Goal: Task Accomplishment & Management: Manage account settings

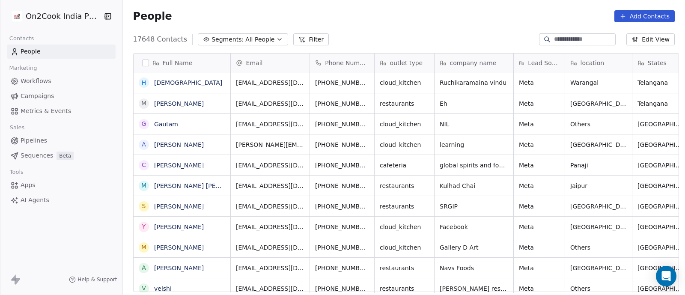
scroll to position [251, 558]
click at [31, 139] on span "Pipelines" at bounding box center [34, 140] width 27 height 9
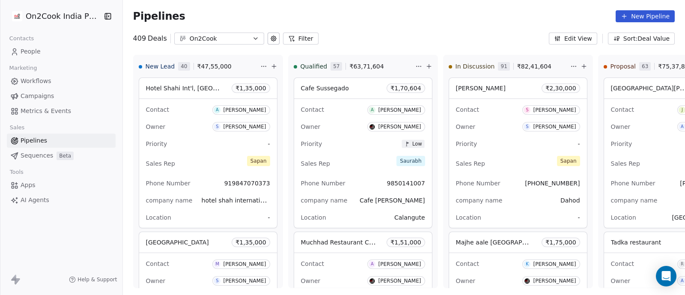
click at [298, 40] on button "Filter" at bounding box center [301, 39] width 36 height 12
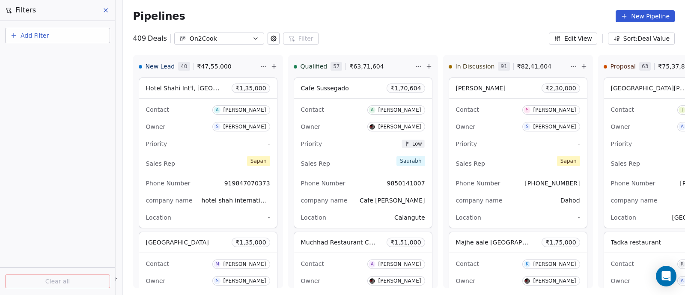
click at [36, 37] on span "Add Filter" at bounding box center [35, 35] width 28 height 9
click at [42, 56] on span "Deal properties" at bounding box center [37, 55] width 46 height 9
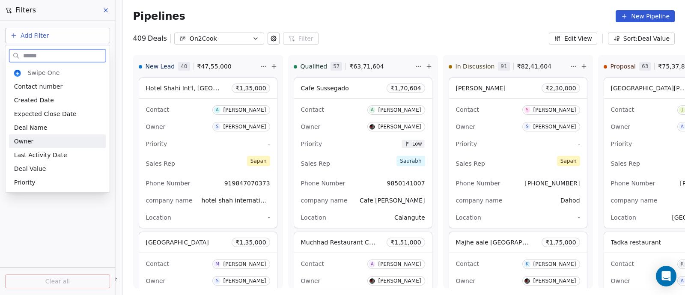
click at [36, 141] on div "Owner" at bounding box center [57, 141] width 87 height 9
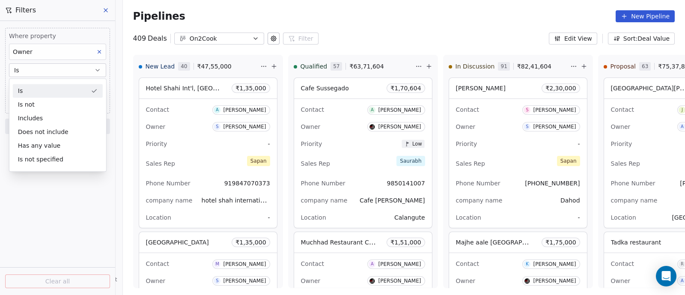
click at [63, 72] on button "Is" at bounding box center [57, 70] width 97 height 14
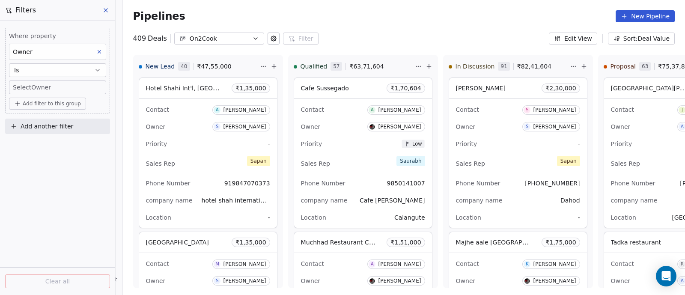
click at [64, 84] on body "On2Cook India Pvt. Ltd. Contacts People Marketing Workflows Campaigns Metrics &…" at bounding box center [342, 147] width 685 height 295
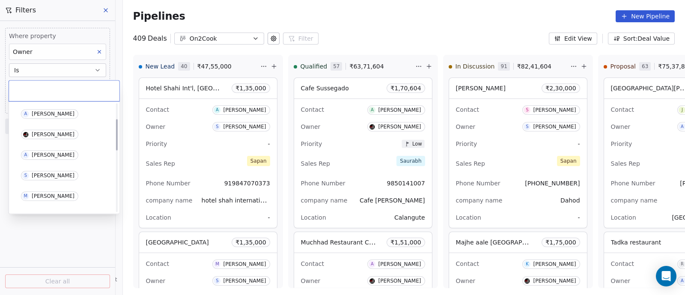
scroll to position [53, 0]
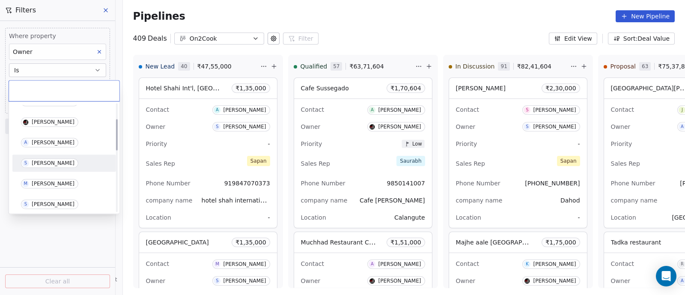
click at [49, 163] on div "[PERSON_NAME]" at bounding box center [53, 163] width 43 height 6
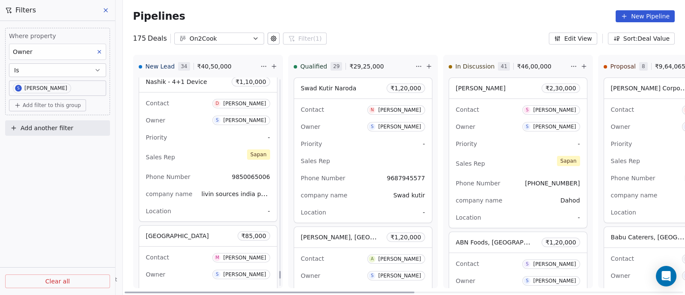
scroll to position [5782, 0]
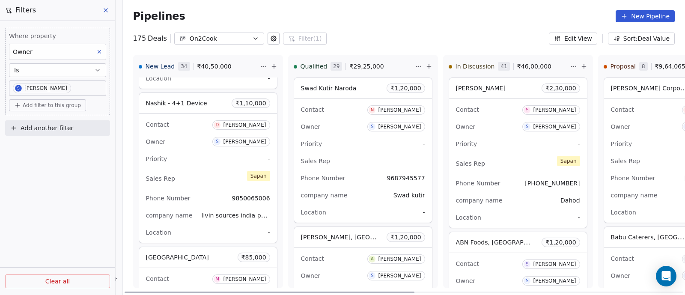
click at [208, 169] on div "Sales Rep [PERSON_NAME]" at bounding box center [208, 178] width 124 height 19
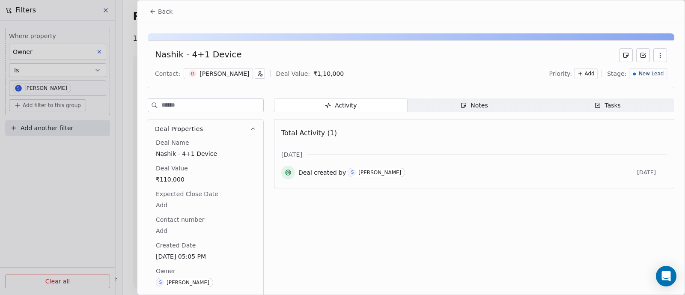
click at [477, 104] on div "Notes" at bounding box center [473, 105] width 27 height 9
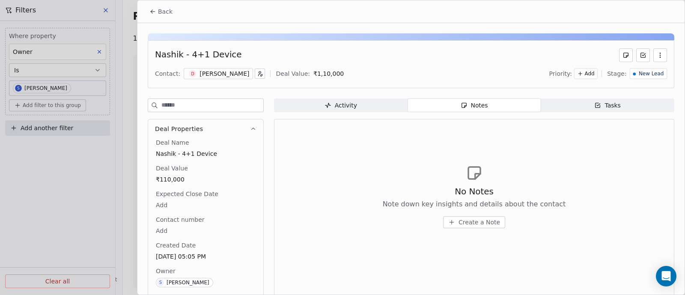
click at [468, 222] on span "Create a Note" at bounding box center [480, 222] width 42 height 9
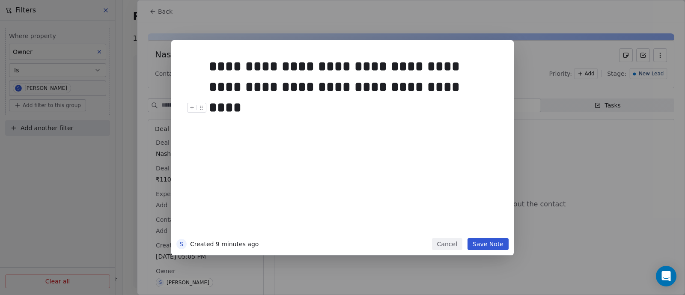
click at [485, 243] on button "Save Note" at bounding box center [488, 244] width 41 height 12
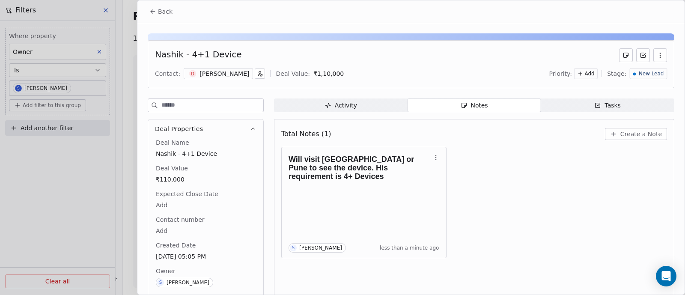
click at [163, 13] on span "Back" at bounding box center [165, 11] width 15 height 9
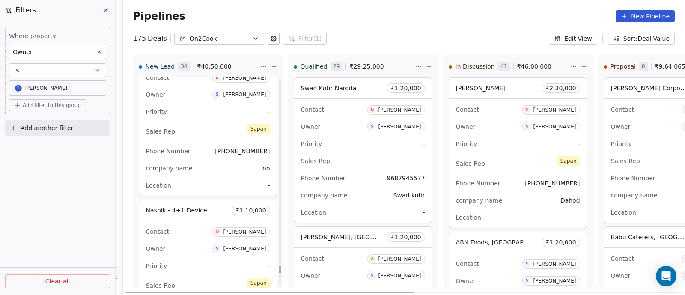
scroll to position [5621, 0]
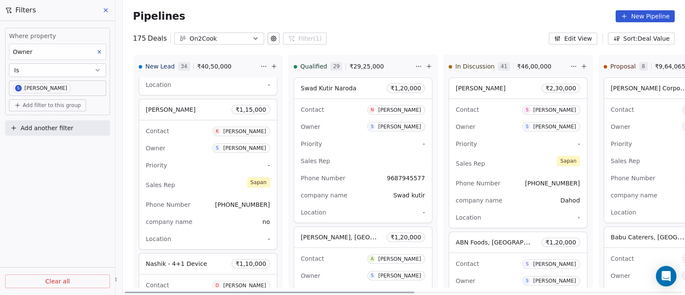
click at [205, 176] on div "Sales Rep [PERSON_NAME]" at bounding box center [208, 185] width 124 height 19
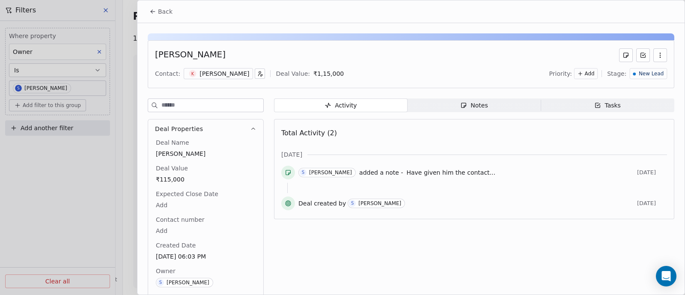
click at [475, 106] on div "Notes" at bounding box center [473, 105] width 27 height 9
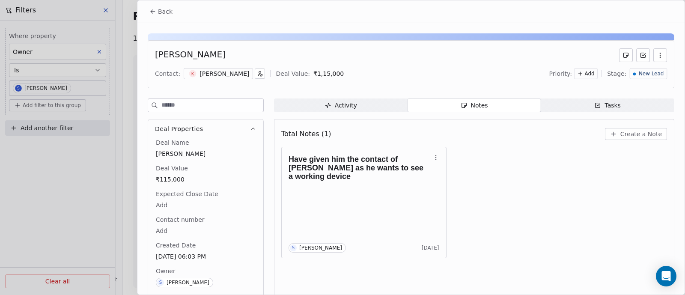
click at [632, 137] on span "Create a Note" at bounding box center [642, 134] width 42 height 9
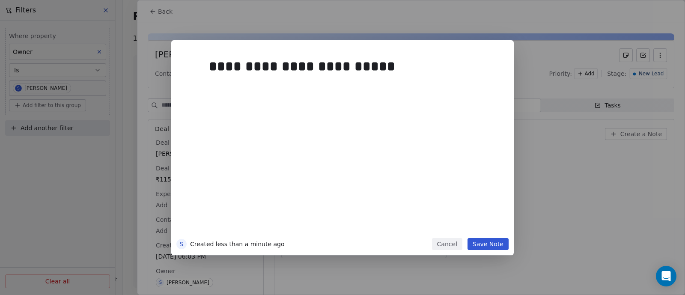
click at [490, 244] on button "Save Note" at bounding box center [488, 244] width 41 height 12
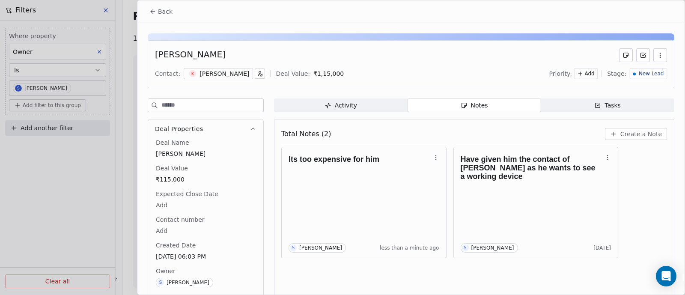
click at [652, 74] on span "New Lead" at bounding box center [651, 73] width 25 height 7
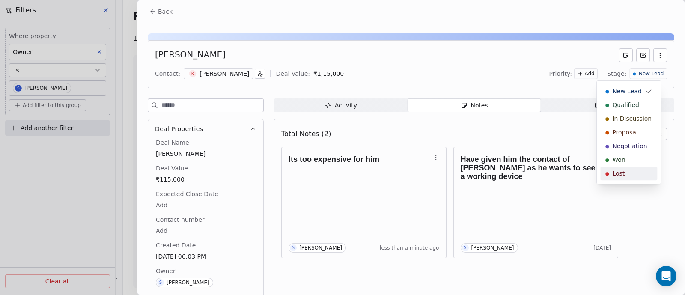
click at [627, 174] on div "Lost" at bounding box center [629, 173] width 47 height 9
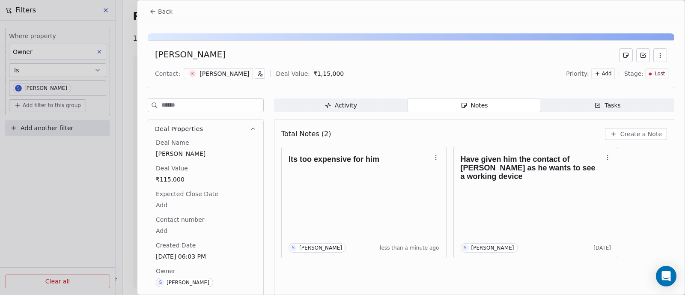
scroll to position [5775, 0]
click at [163, 12] on span "Back" at bounding box center [165, 11] width 15 height 9
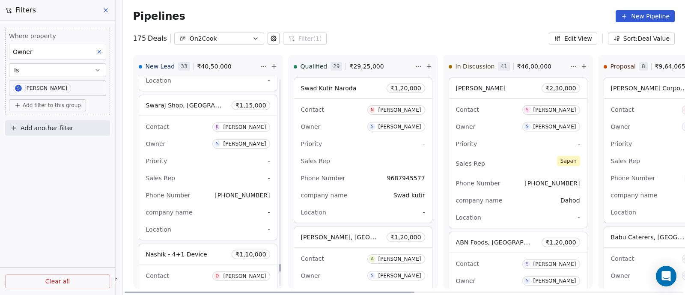
scroll to position [5614, 0]
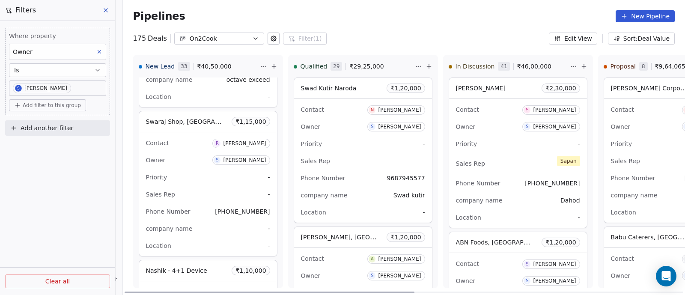
click at [197, 176] on div "Contact [PERSON_NAME] Owner S [PERSON_NAME] Priority - Sales Rep - Phone Number…" at bounding box center [208, 194] width 138 height 124
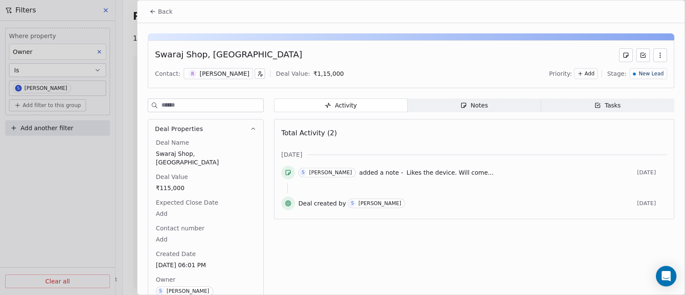
click at [438, 172] on span "Likes the device. Will come..." at bounding box center [449, 172] width 87 height 7
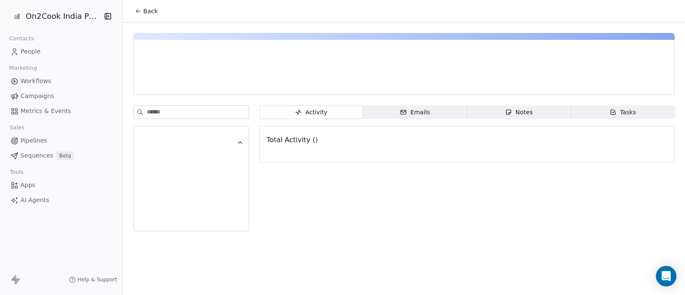
click at [519, 112] on div "Notes" at bounding box center [518, 112] width 27 height 9
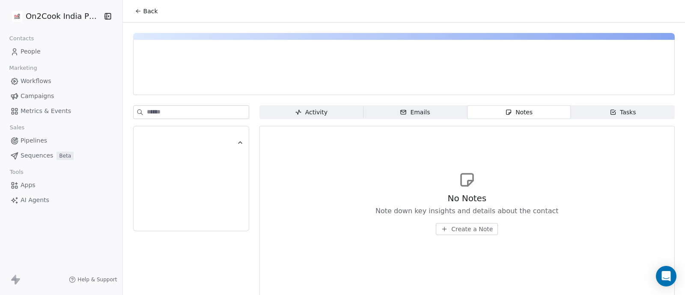
click at [144, 11] on span "Back" at bounding box center [150, 11] width 15 height 9
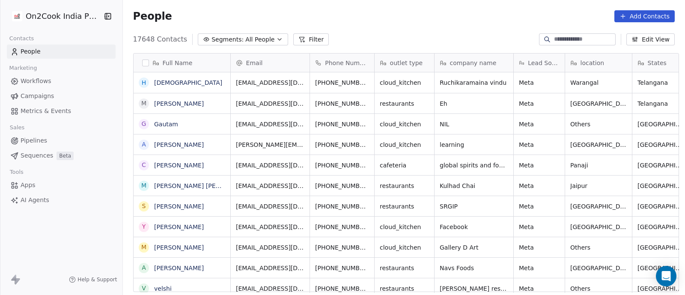
scroll to position [251, 558]
click at [39, 140] on span "Pipelines" at bounding box center [34, 140] width 27 height 9
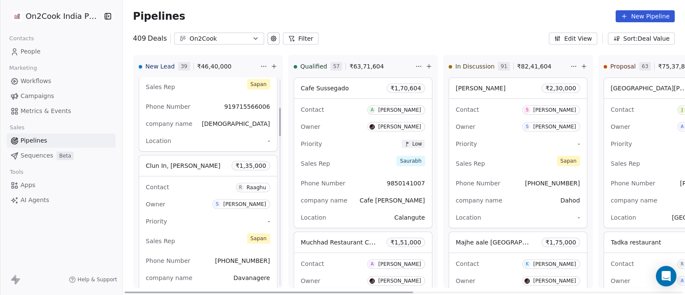
scroll to position [214, 0]
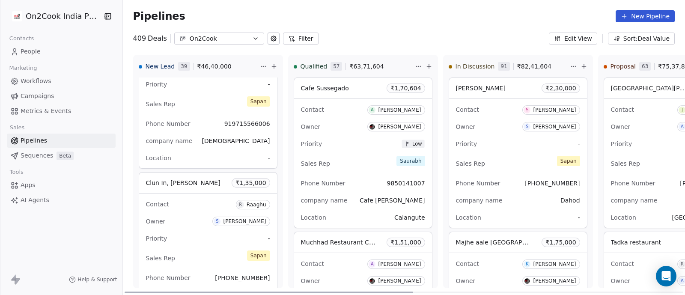
click at [196, 215] on div "Owner S [PERSON_NAME]" at bounding box center [208, 222] width 124 height 14
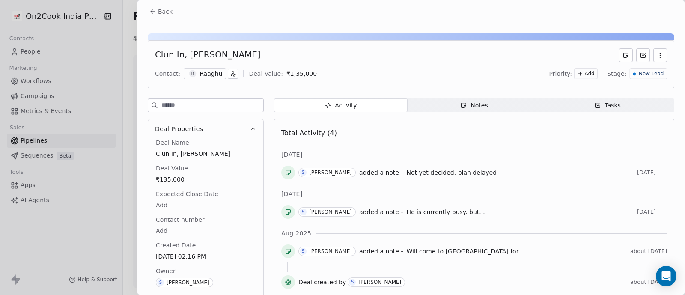
click at [164, 11] on span "Back" at bounding box center [165, 11] width 15 height 9
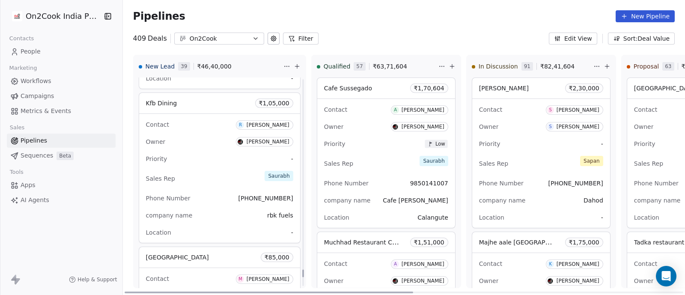
scroll to position [5749, 0]
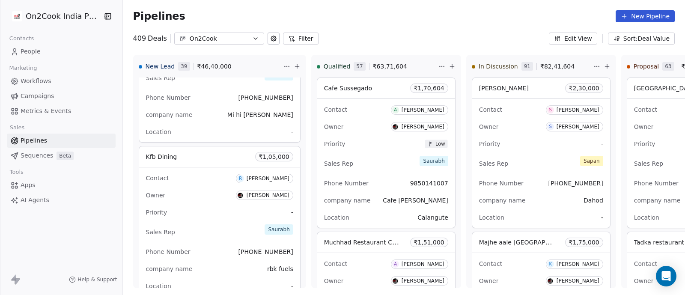
click at [36, 138] on span "Pipelines" at bounding box center [34, 140] width 27 height 9
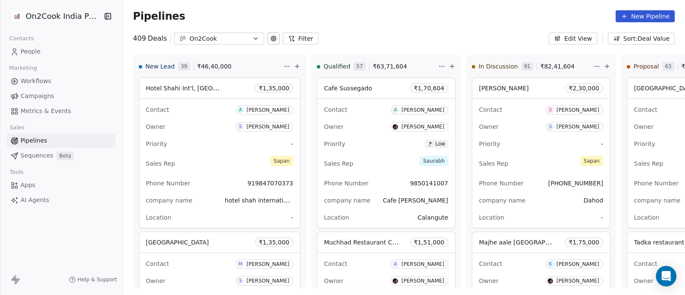
click at [292, 36] on button "Filter" at bounding box center [301, 39] width 36 height 12
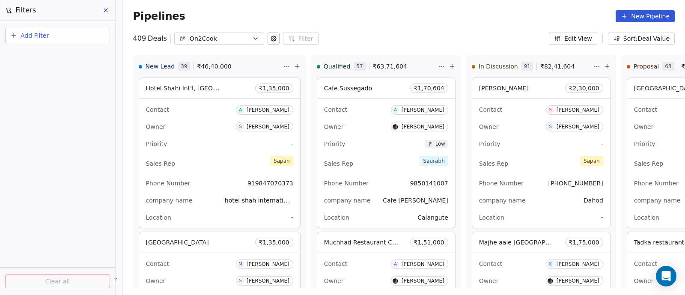
click at [36, 35] on span "Add Filter" at bounding box center [35, 35] width 28 height 9
click at [41, 57] on span "Deal properties" at bounding box center [37, 55] width 46 height 9
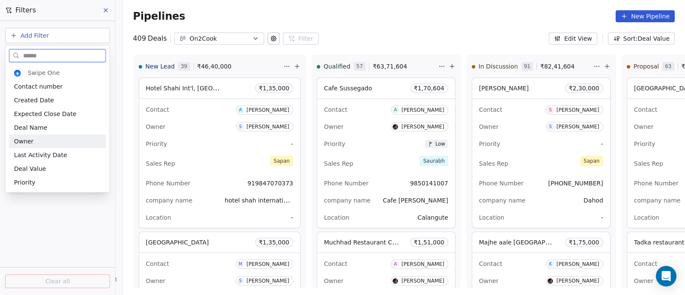
click at [30, 140] on span "Owner" at bounding box center [24, 141] width 20 height 9
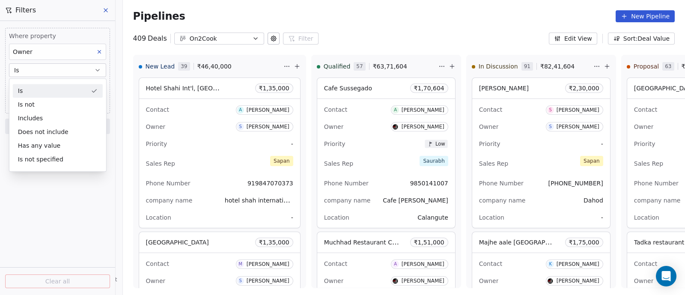
click at [63, 71] on button "Is" at bounding box center [57, 70] width 97 height 14
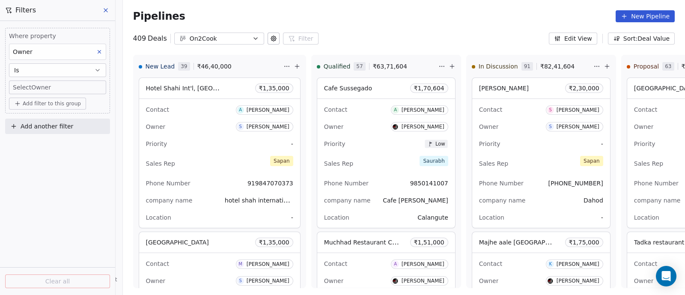
click at [62, 88] on body "On2Cook India Pvt. Ltd. Contacts People Marketing Workflows Campaigns Metrics &…" at bounding box center [342, 147] width 685 height 295
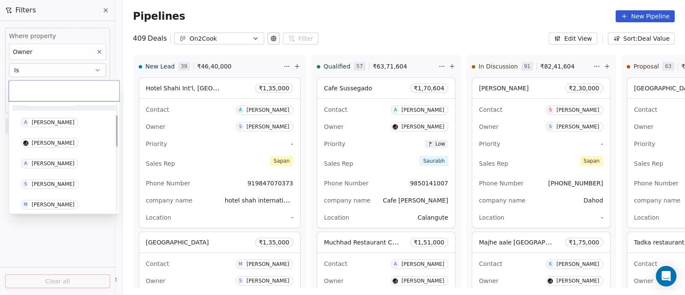
scroll to position [53, 0]
click at [41, 162] on div "[PERSON_NAME]" at bounding box center [53, 163] width 43 height 6
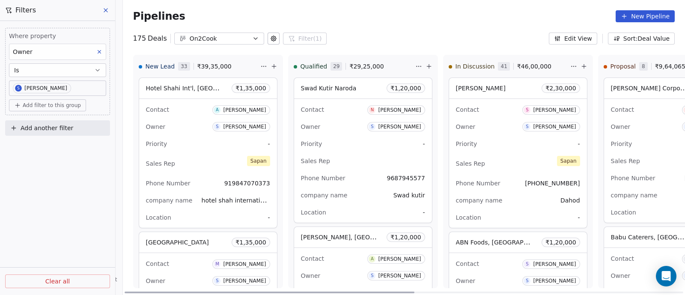
click at [197, 148] on div "Priority -" at bounding box center [208, 144] width 124 height 14
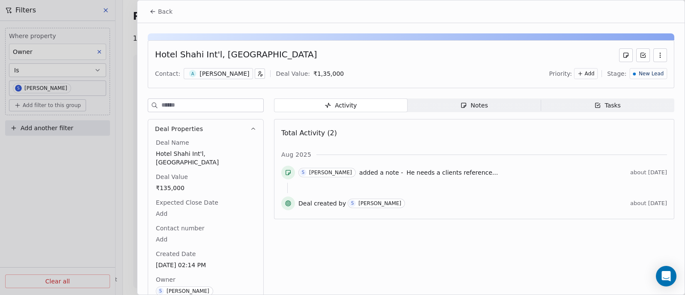
click at [167, 14] on span "Back" at bounding box center [165, 11] width 15 height 9
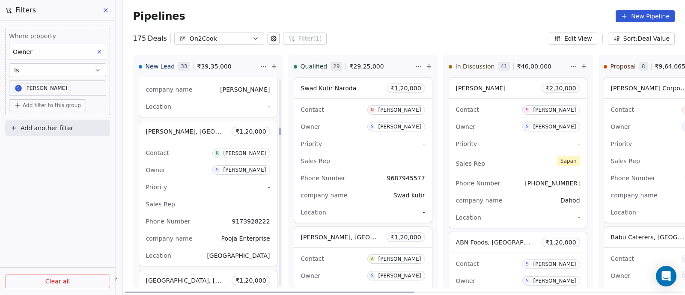
scroll to position [1766, 0]
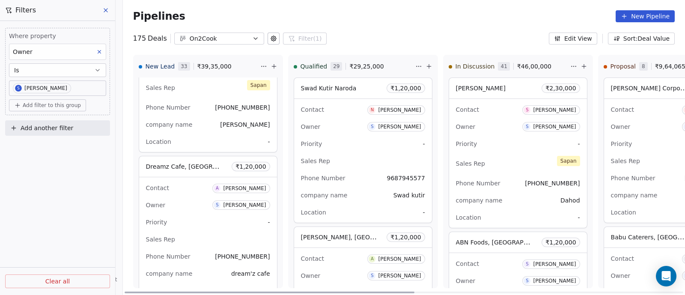
click at [274, 255] on div "Hotel Shahi Int'l, Kollam ₹ 1,35,000 Contact A [PERSON_NAME] Owner S [PERSON_NA…" at bounding box center [208, 183] width 149 height 210
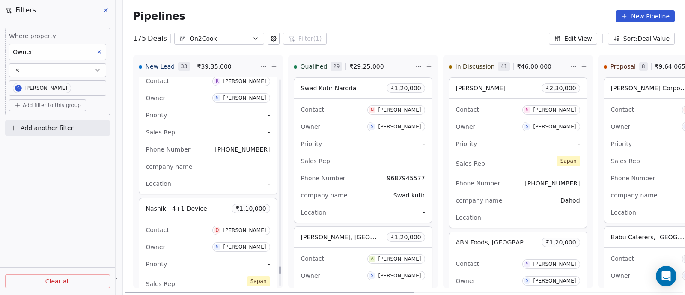
scroll to position [5777, 0]
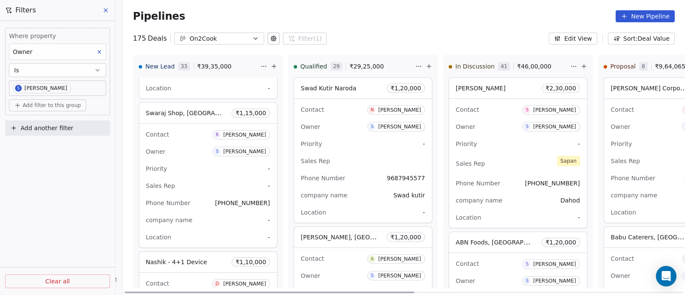
click at [204, 166] on div "Contact [PERSON_NAME] Owner S [PERSON_NAME] Priority - Sales Rep - Phone Number…" at bounding box center [208, 186] width 138 height 124
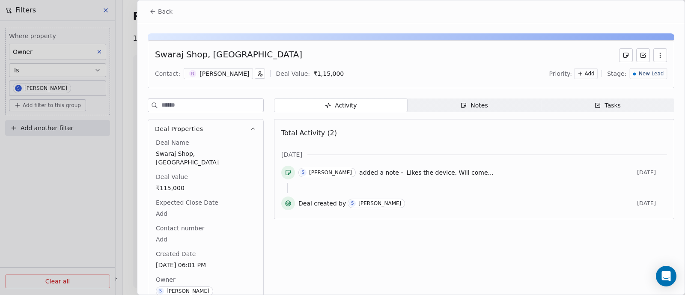
click at [472, 105] on div "Notes" at bounding box center [473, 105] width 27 height 9
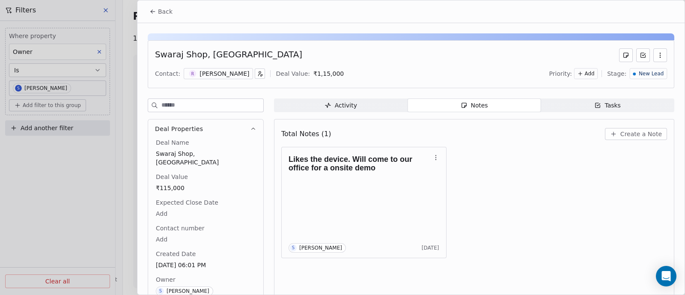
click at [480, 103] on div "Notes" at bounding box center [473, 105] width 27 height 9
click at [634, 136] on span "Create a Note" at bounding box center [642, 134] width 42 height 9
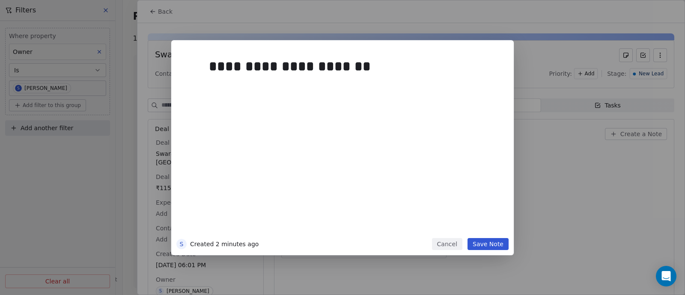
click at [488, 242] on button "Save Note" at bounding box center [488, 244] width 41 height 12
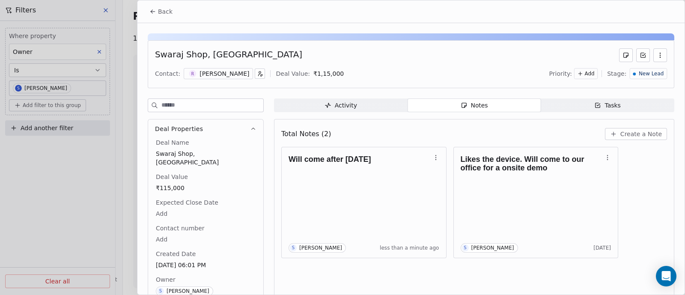
click at [161, 11] on span "Back" at bounding box center [165, 11] width 15 height 9
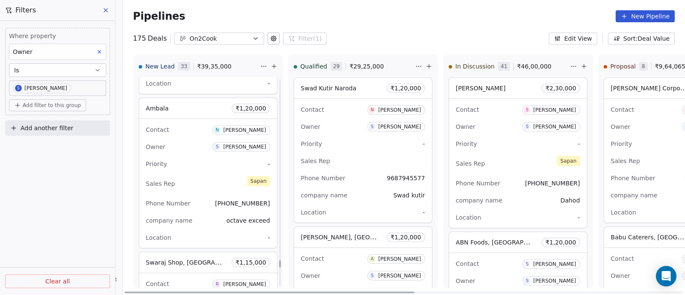
scroll to position [5616, 0]
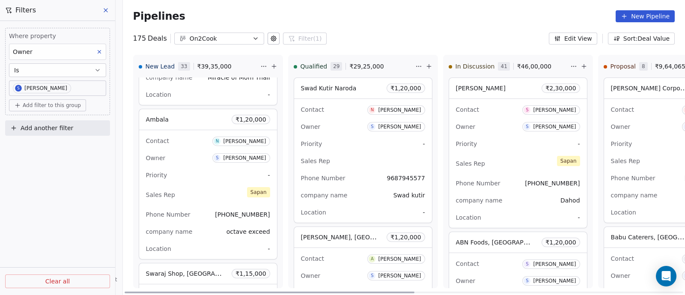
click at [198, 168] on div "Priority -" at bounding box center [208, 175] width 124 height 14
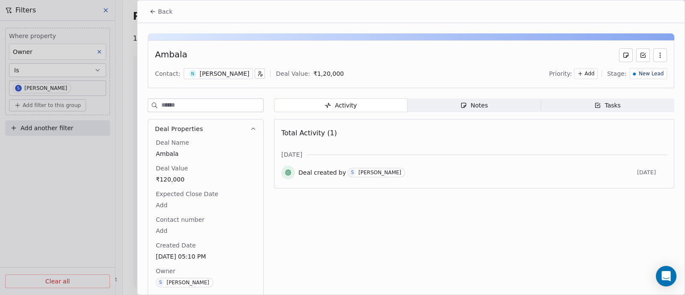
scroll to position [5770, 0]
click at [471, 104] on div "Notes" at bounding box center [473, 105] width 27 height 9
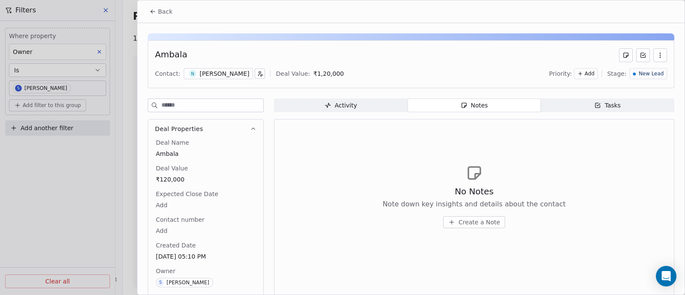
click at [479, 220] on span "Create a Note" at bounding box center [480, 222] width 42 height 9
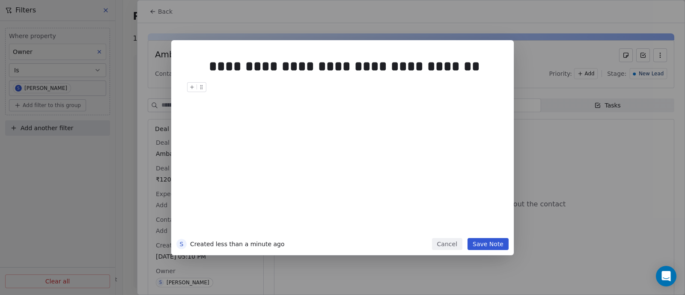
click at [487, 243] on button "Save Note" at bounding box center [488, 244] width 41 height 12
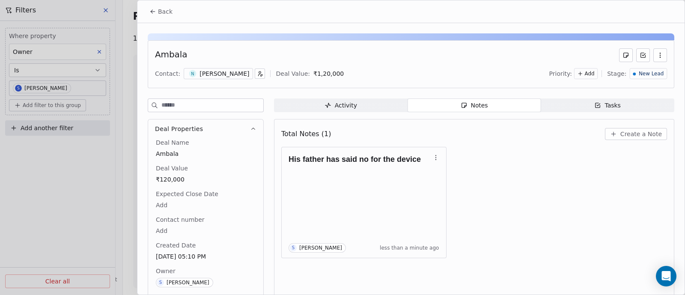
click at [652, 73] on span "New Lead" at bounding box center [651, 73] width 25 height 7
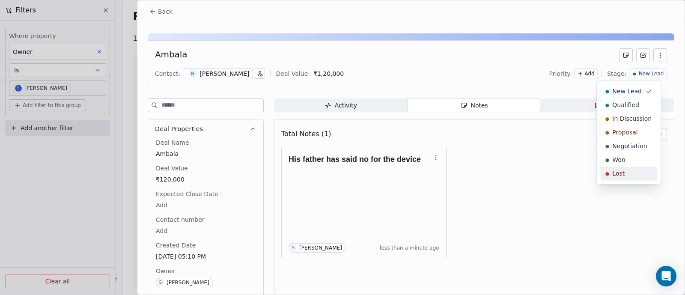
click at [615, 176] on span "Lost" at bounding box center [618, 173] width 12 height 9
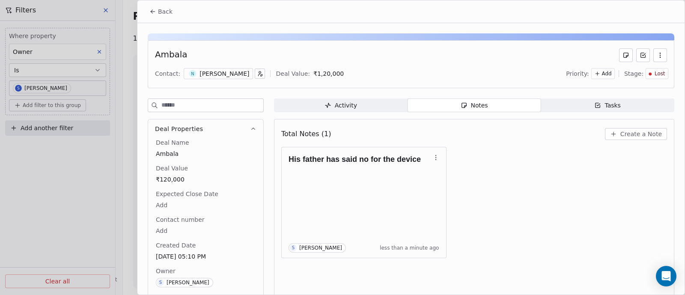
click at [158, 14] on span "Back" at bounding box center [165, 11] width 15 height 9
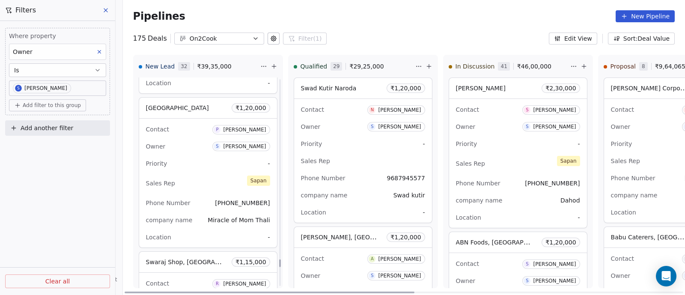
scroll to position [5288, 0]
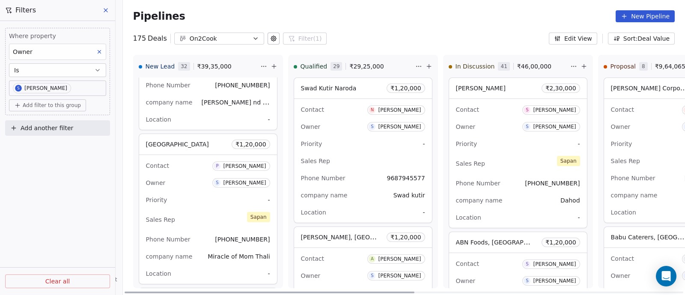
click at [190, 160] on div "Contact P [PERSON_NAME]" at bounding box center [208, 165] width 124 height 14
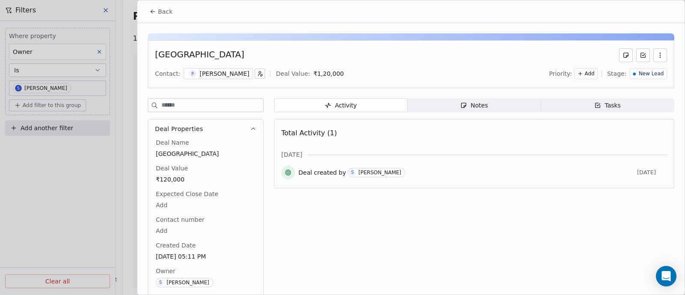
click at [471, 107] on div "Notes" at bounding box center [473, 105] width 27 height 9
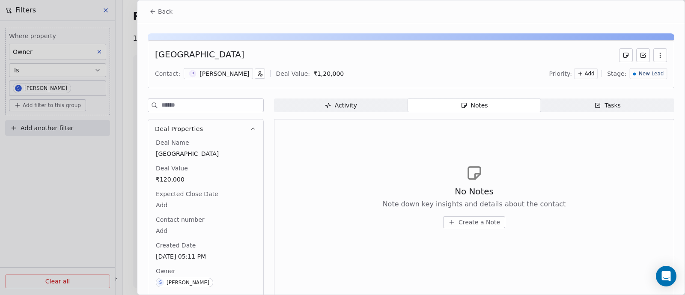
click at [469, 221] on span "Create a Note" at bounding box center [480, 222] width 42 height 9
click at [549, 166] on div "S Created 1 minute ago Cancel Save Note" at bounding box center [342, 147] width 685 height 215
click at [472, 221] on span "Create a Note" at bounding box center [480, 222] width 42 height 9
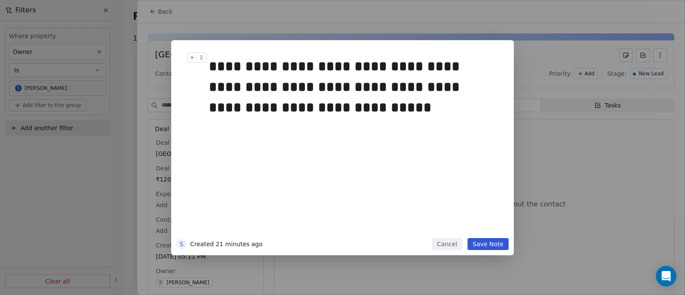
click at [312, 106] on div "**********" at bounding box center [351, 87] width 285 height 62
click at [487, 243] on button "Save Note" at bounding box center [488, 244] width 41 height 12
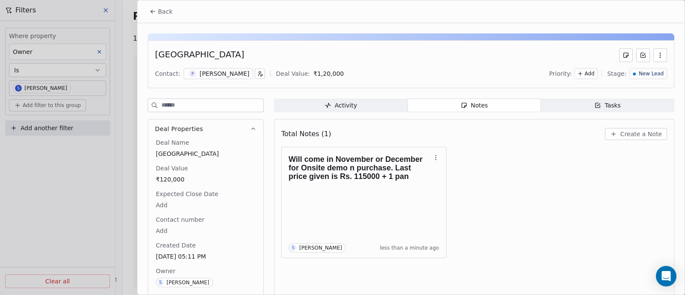
click at [166, 10] on span "Back" at bounding box center [165, 11] width 15 height 9
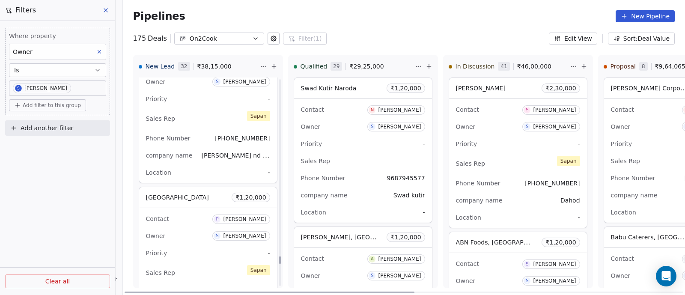
scroll to position [5182, 0]
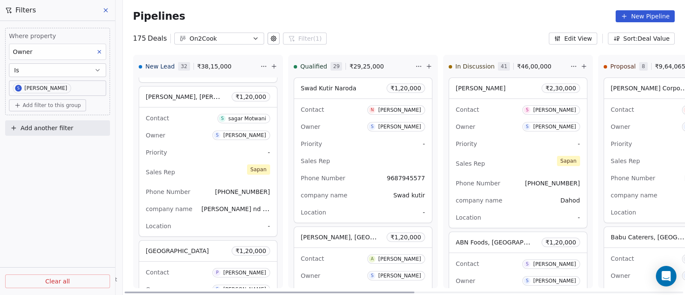
click at [210, 149] on div "Priority -" at bounding box center [208, 153] width 124 height 14
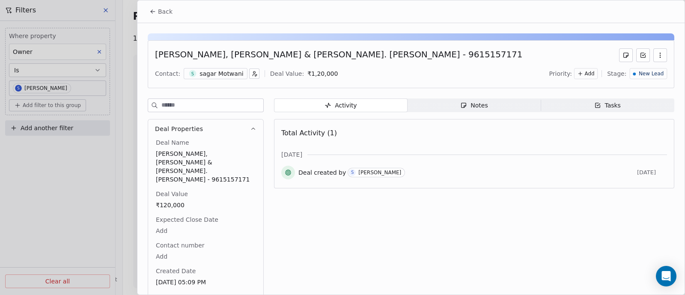
click at [471, 106] on div "Notes" at bounding box center [473, 105] width 27 height 9
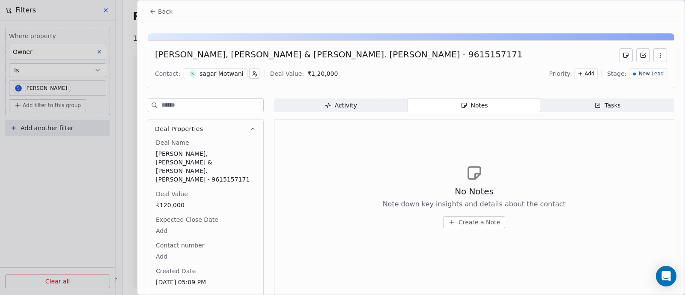
click at [471, 221] on span "Create a Note" at bounding box center [480, 222] width 42 height 9
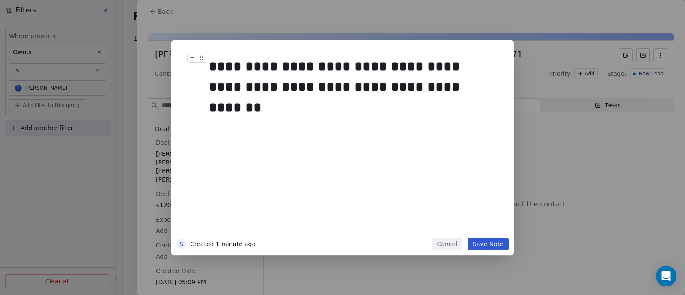
click at [408, 88] on div "**********" at bounding box center [351, 76] width 285 height 41
click at [444, 90] on div "**********" at bounding box center [351, 76] width 285 height 41
click at [488, 244] on button "Save Note" at bounding box center [488, 244] width 41 height 12
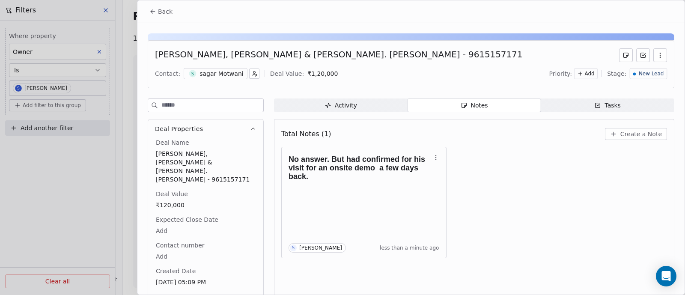
click at [158, 11] on span "Back" at bounding box center [165, 11] width 15 height 9
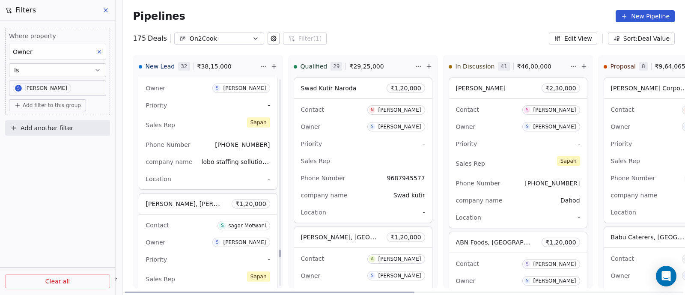
scroll to position [5021, 0]
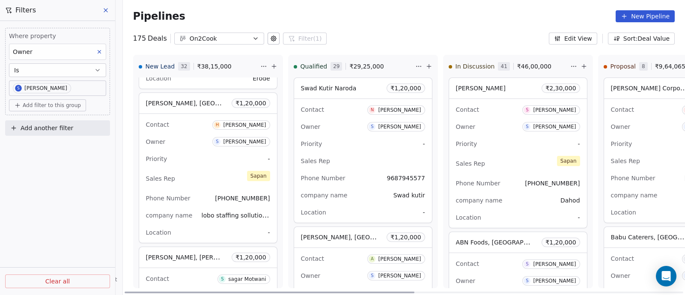
click at [194, 272] on div "Contact S sagar Motwani" at bounding box center [208, 279] width 124 height 14
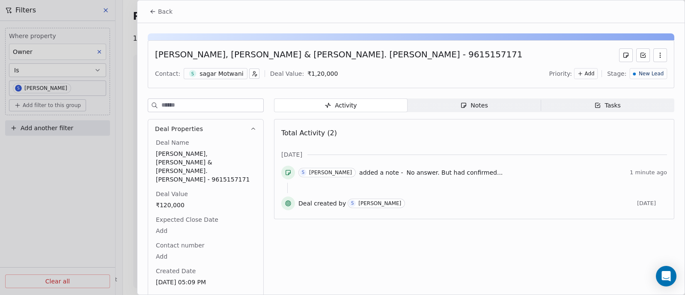
click at [468, 102] on div "Notes" at bounding box center [473, 105] width 27 height 9
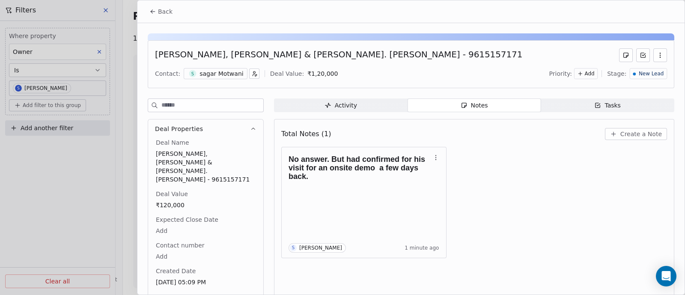
click at [635, 136] on span "Create a Note" at bounding box center [642, 134] width 42 height 9
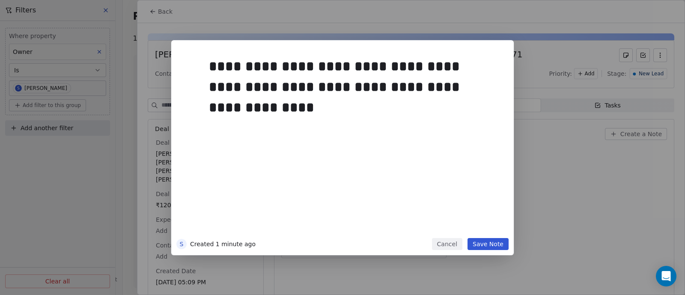
click at [483, 245] on button "Save Note" at bounding box center [488, 244] width 41 height 12
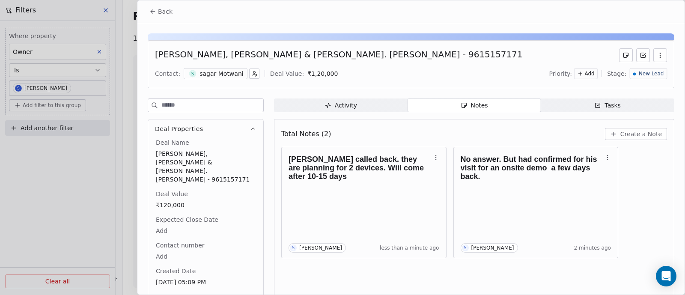
click at [166, 12] on span "Back" at bounding box center [165, 11] width 15 height 9
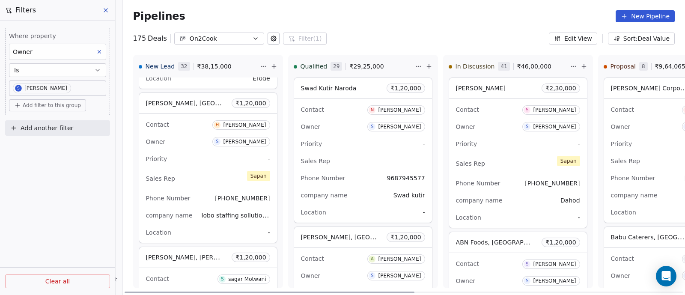
click at [194, 152] on div "Priority -" at bounding box center [208, 159] width 124 height 14
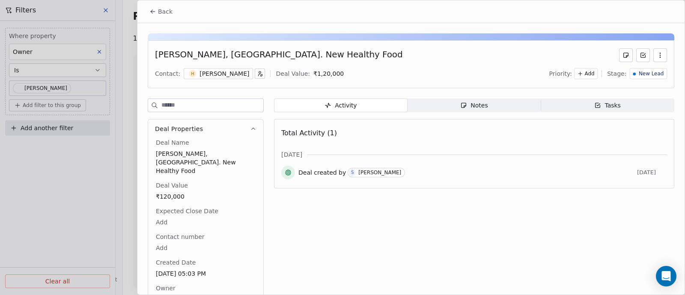
click at [471, 106] on div "Notes" at bounding box center [473, 105] width 27 height 9
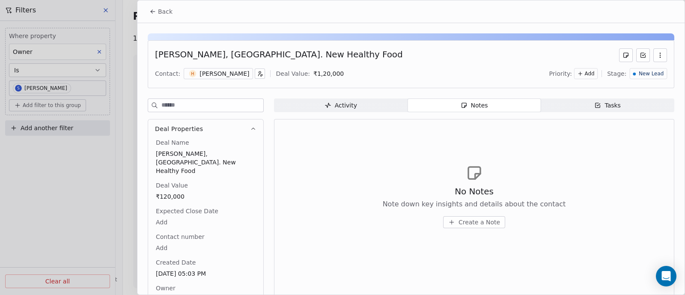
click at [470, 222] on span "Create a Note" at bounding box center [480, 222] width 42 height 9
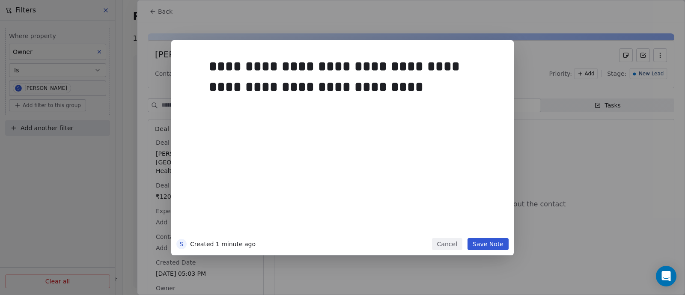
click at [489, 243] on button "Save Note" at bounding box center [488, 244] width 41 height 12
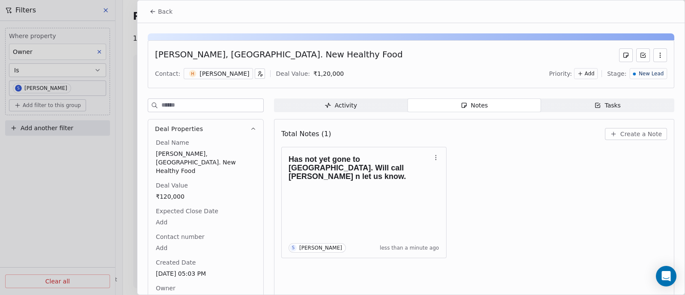
click at [163, 14] on span "Back" at bounding box center [165, 11] width 15 height 9
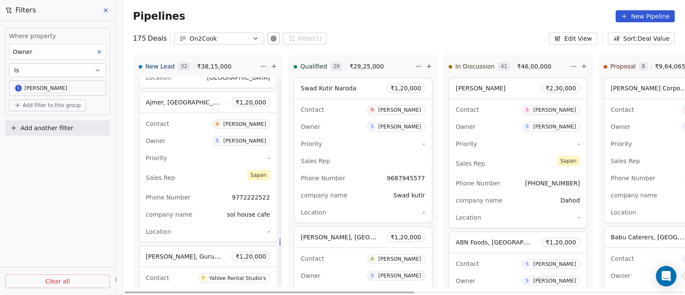
scroll to position [4700, 0]
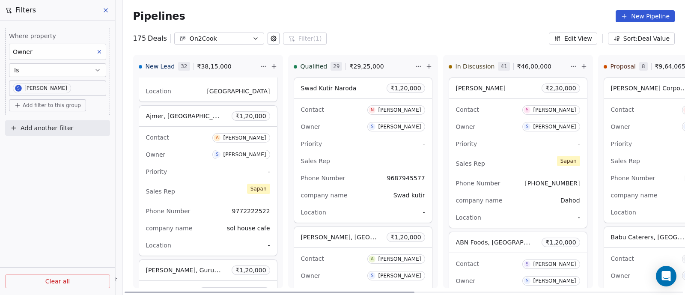
click at [195, 182] on div "Sales Rep [PERSON_NAME]" at bounding box center [208, 191] width 124 height 19
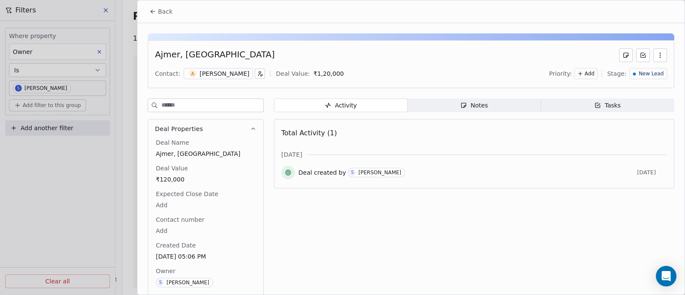
click at [479, 105] on div "Notes" at bounding box center [473, 105] width 27 height 9
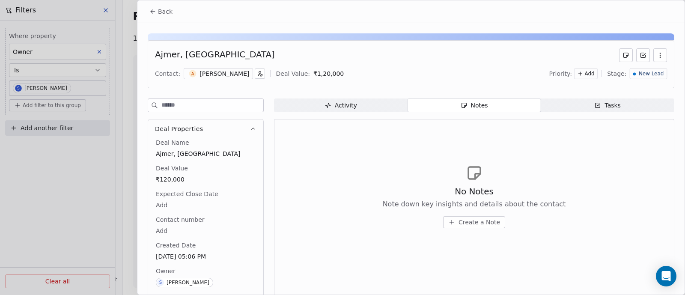
click at [467, 222] on span "Create a Note" at bounding box center [480, 222] width 42 height 9
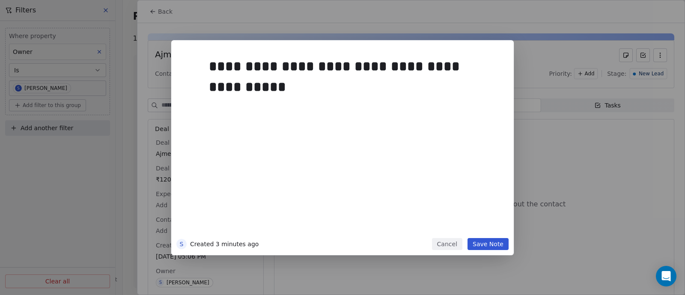
click at [489, 243] on button "Save Note" at bounding box center [488, 244] width 41 height 12
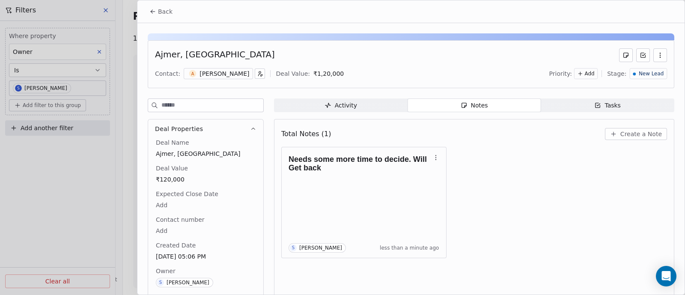
click at [167, 12] on span "Back" at bounding box center [165, 11] width 15 height 9
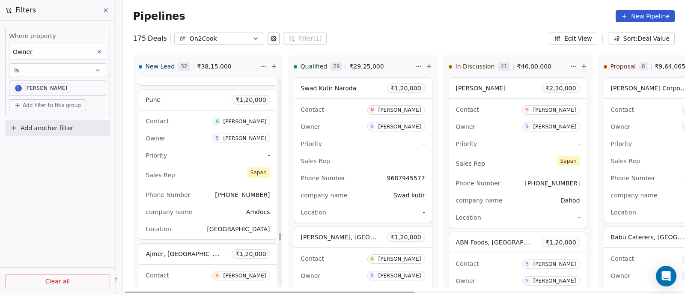
scroll to position [4539, 0]
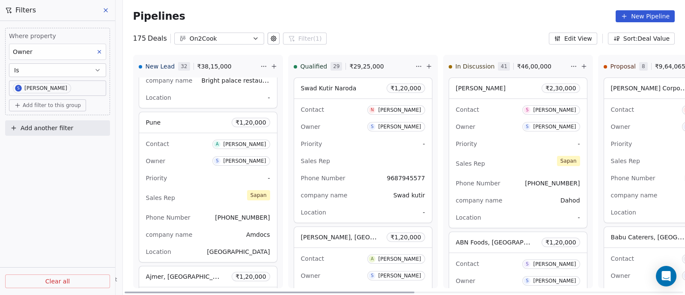
click at [200, 172] on div "Priority -" at bounding box center [208, 178] width 124 height 14
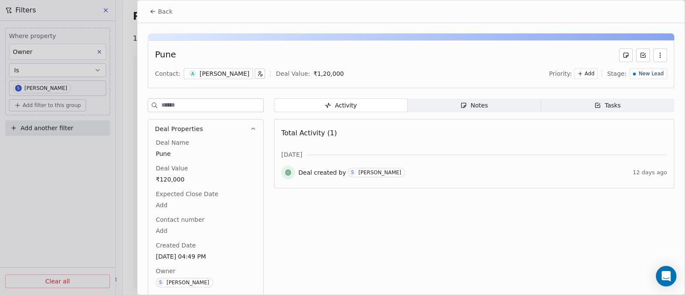
click at [493, 106] on span "Notes Notes" at bounding box center [475, 105] width 134 height 14
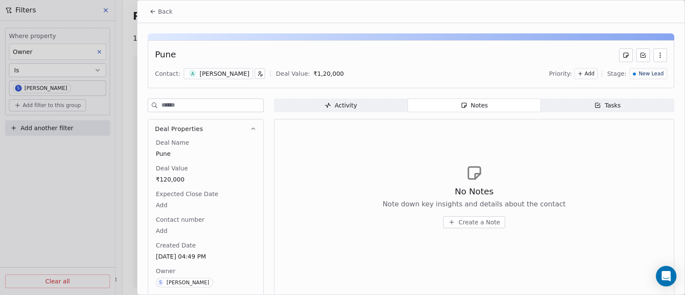
click at [467, 221] on span "Create a Note" at bounding box center [480, 222] width 42 height 9
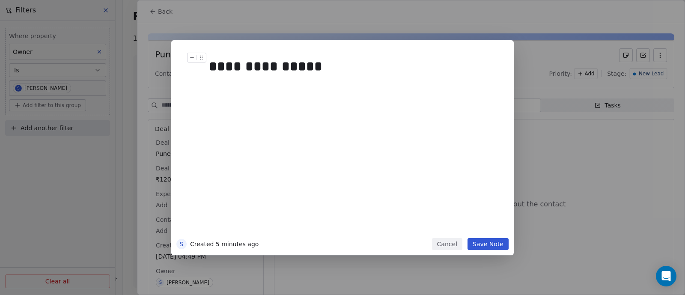
click at [274, 68] on div "**********" at bounding box center [351, 66] width 285 height 21
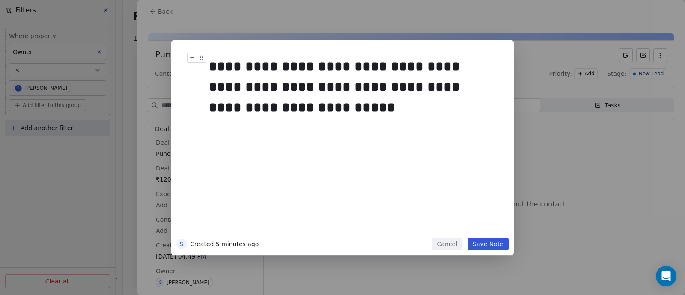
click at [492, 242] on button "Save Note" at bounding box center [488, 244] width 41 height 12
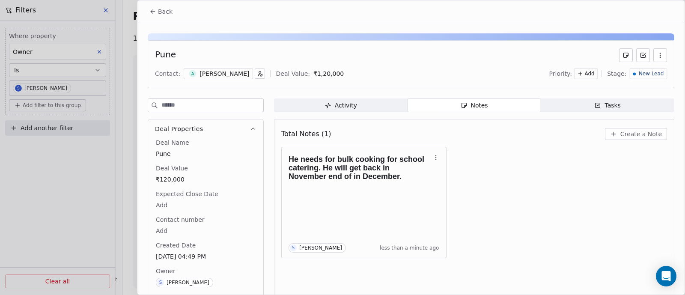
click at [165, 9] on span "Back" at bounding box center [165, 11] width 15 height 9
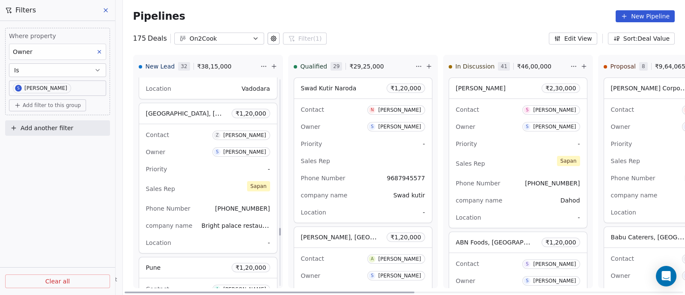
scroll to position [4379, 0]
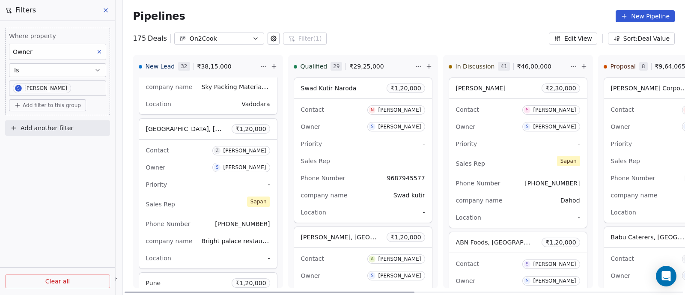
click at [216, 178] on div "Priority -" at bounding box center [208, 185] width 124 height 14
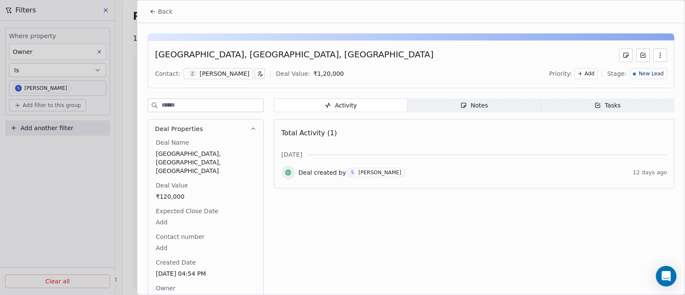
click at [471, 106] on div "Notes" at bounding box center [473, 105] width 27 height 9
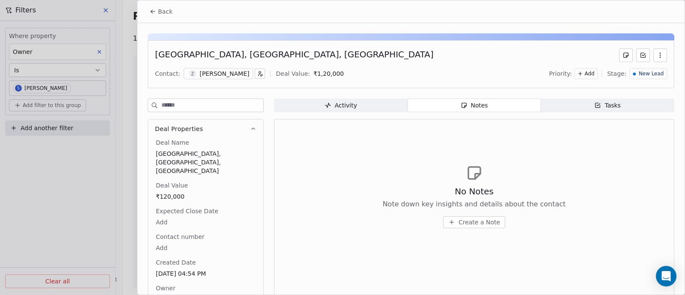
click at [473, 224] on span "Create a Note" at bounding box center [480, 222] width 42 height 9
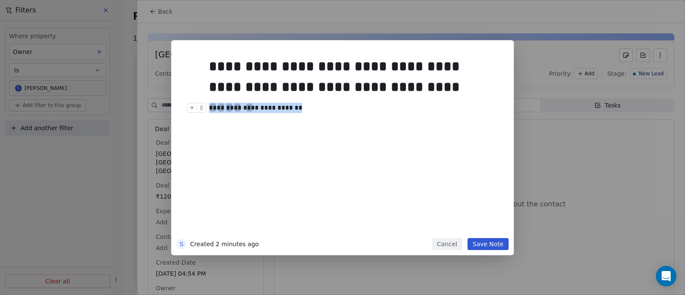
drag, startPoint x: 210, startPoint y: 106, endPoint x: 302, endPoint y: 111, distance: 92.2
click at [302, 111] on div "**********" at bounding box center [351, 108] width 285 height 10
click at [377, 125] on div "**********" at bounding box center [355, 144] width 293 height 182
click at [192, 118] on icon at bounding box center [192, 118] width 3 height 0
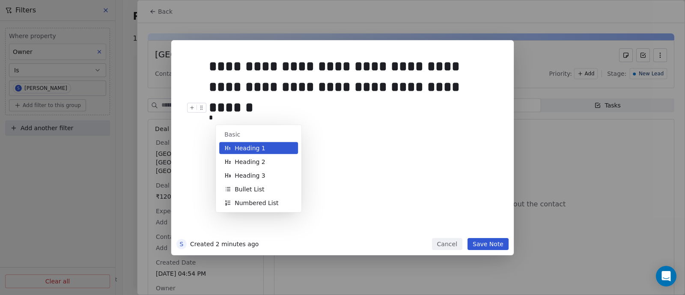
drag, startPoint x: 375, startPoint y: 114, endPoint x: 390, endPoint y: 113, distance: 15.0
click at [376, 115] on div "*" at bounding box center [355, 118] width 293 height 10
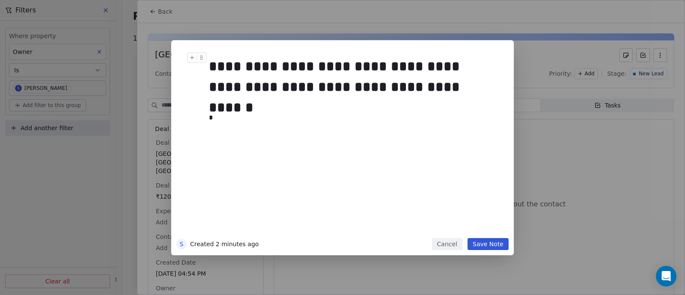
click at [477, 84] on div "**********" at bounding box center [351, 76] width 285 height 41
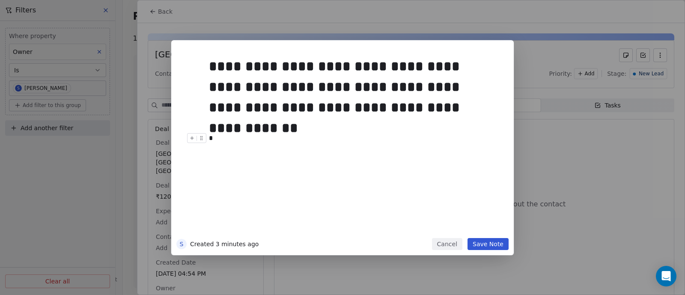
click at [488, 244] on button "Save Note" at bounding box center [488, 244] width 41 height 12
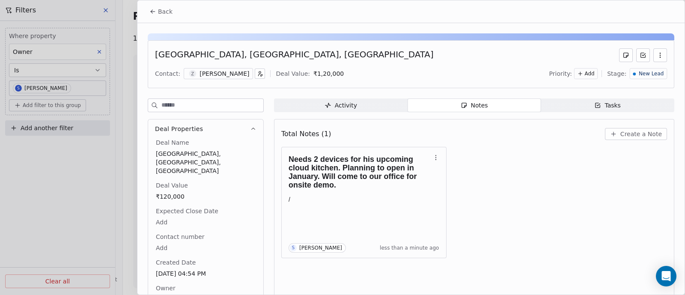
click at [160, 14] on span "Back" at bounding box center [165, 11] width 15 height 9
